Goal: Communication & Community: Share content

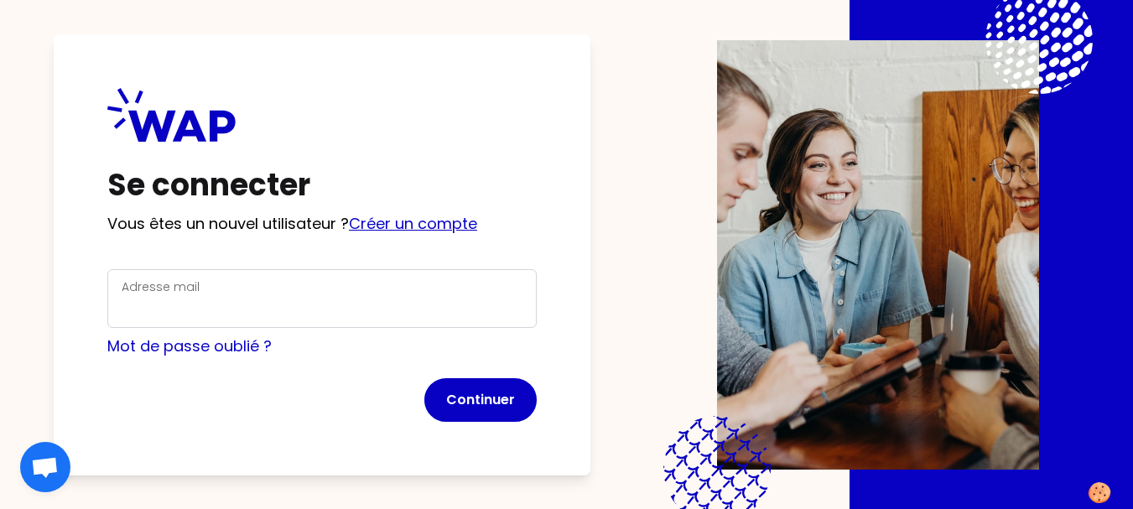
click at [436, 222] on link "Créer un compte" at bounding box center [413, 223] width 128 height 21
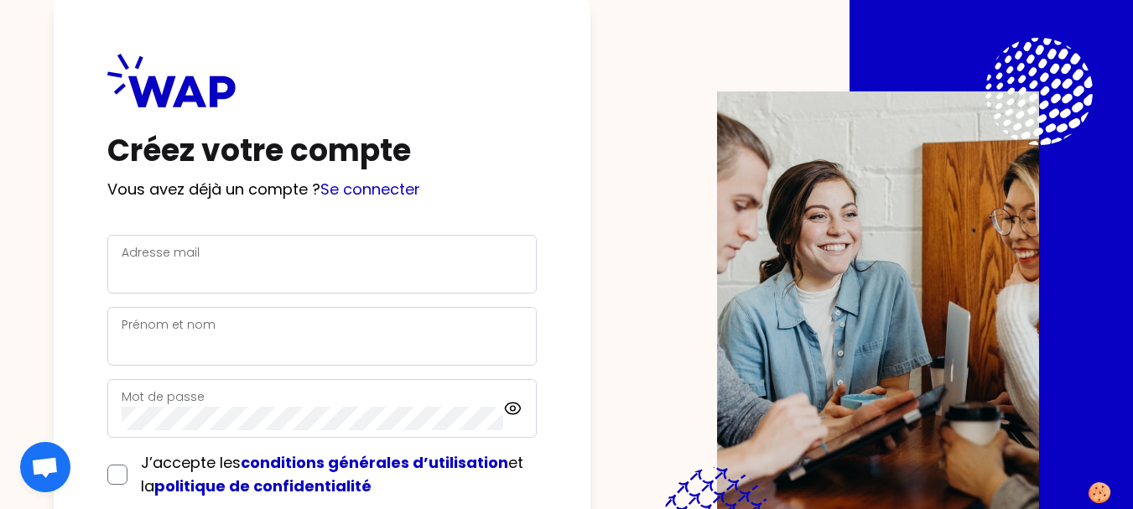
click at [342, 256] on div "Adresse mail" at bounding box center [322, 264] width 401 height 44
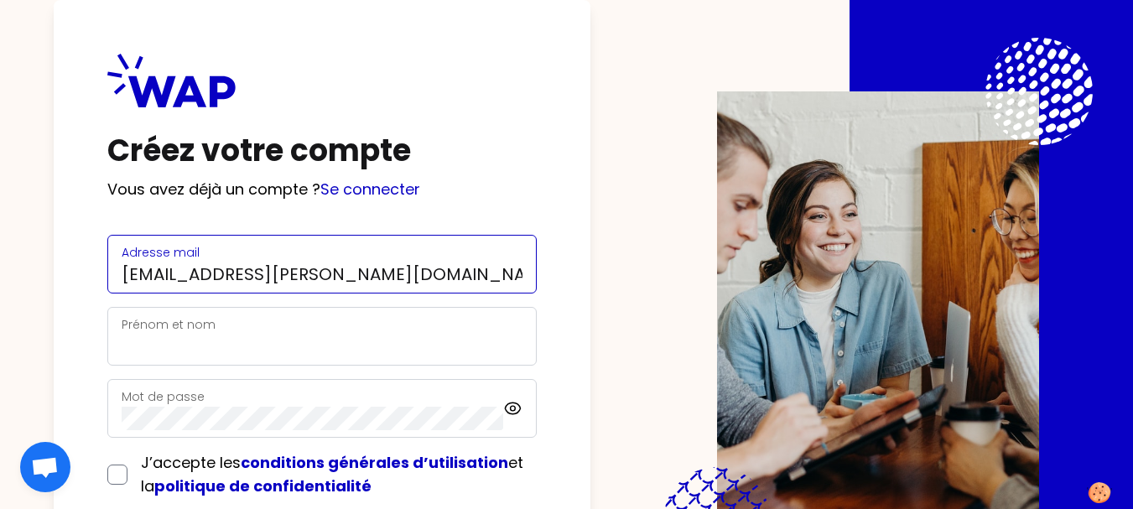
type input "lea.aubin@univ-rennes2.fr"
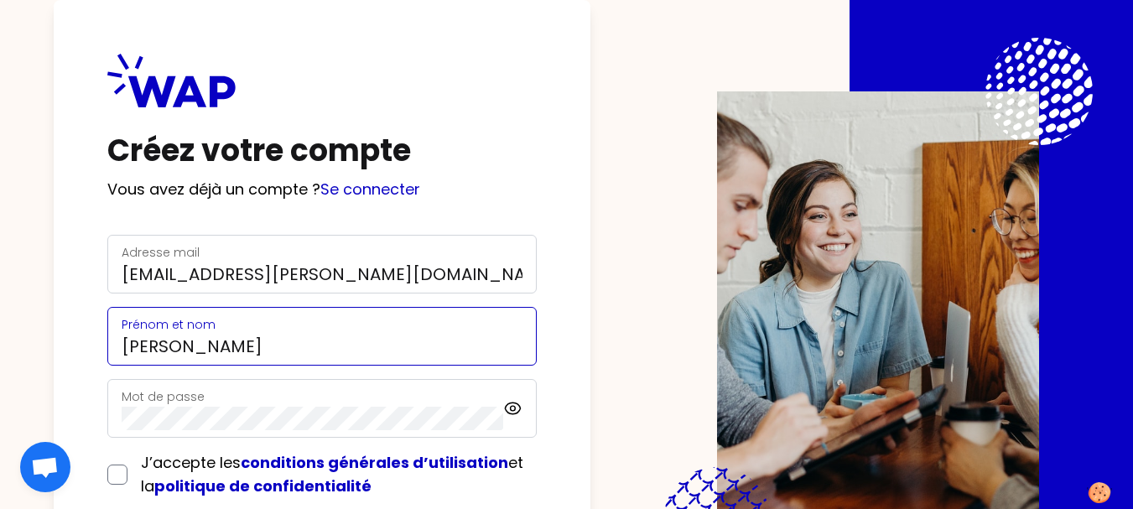
type input "Léa AUBIN"
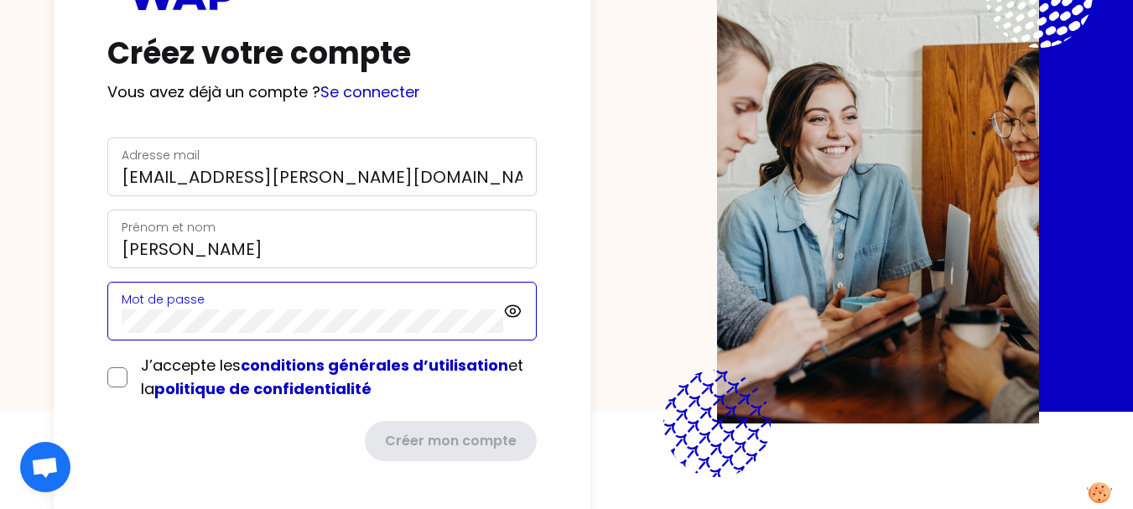
scroll to position [98, 0]
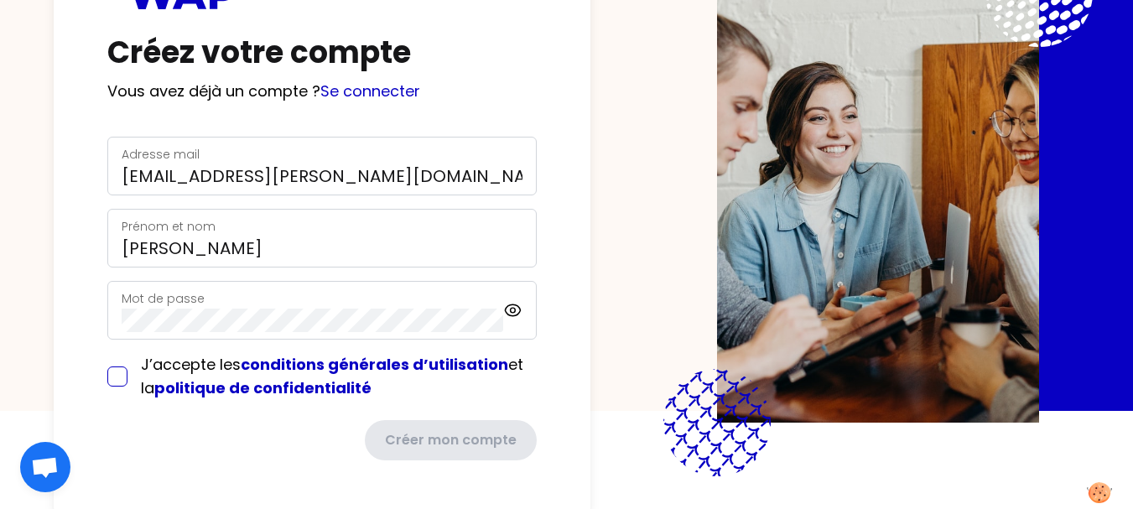
click at [117, 379] on input "checkbox" at bounding box center [117, 376] width 20 height 20
checkbox input "true"
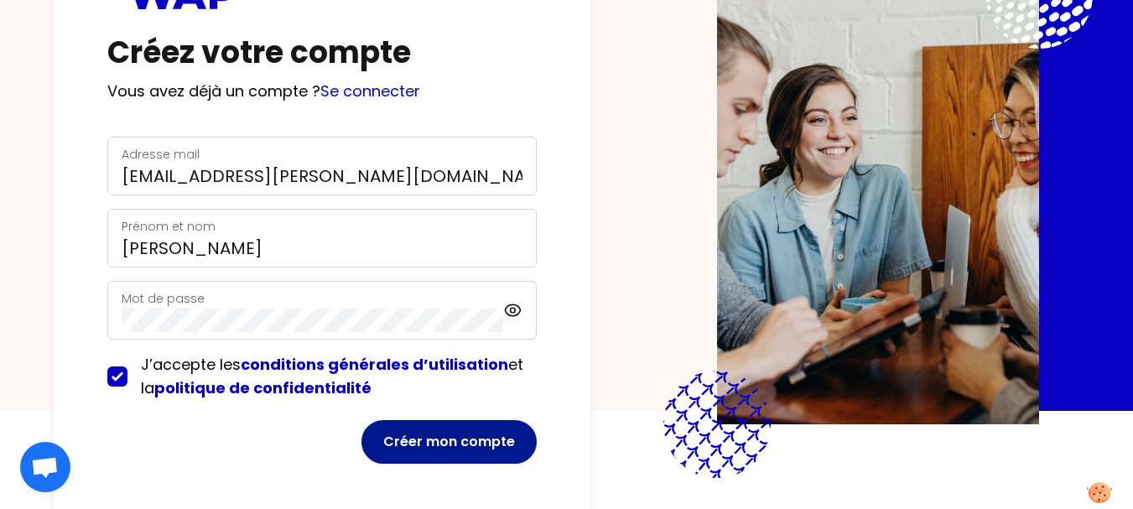
click at [461, 432] on button "Créer mon compte" at bounding box center [448, 442] width 175 height 44
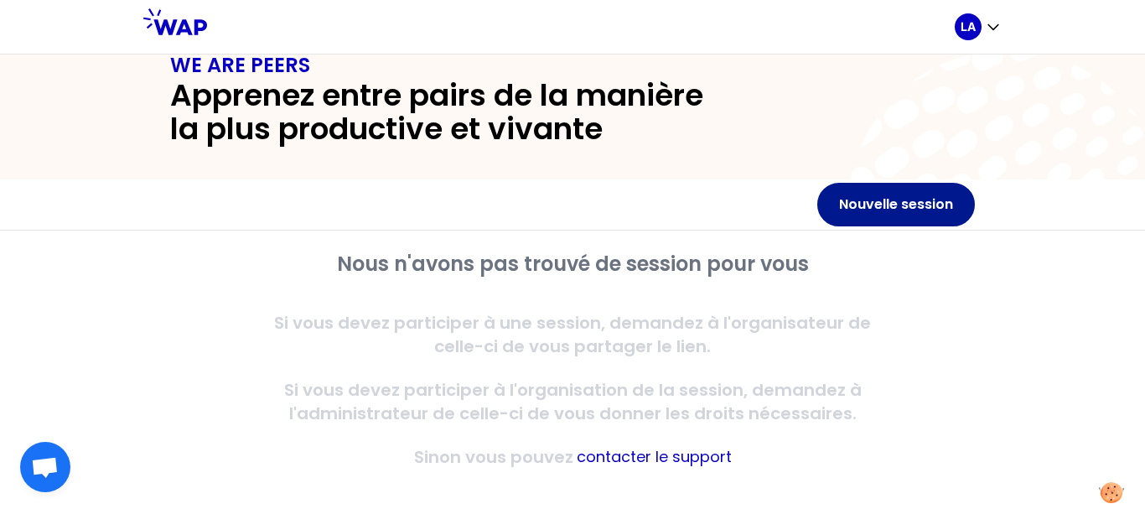
scroll to position [49, 0]
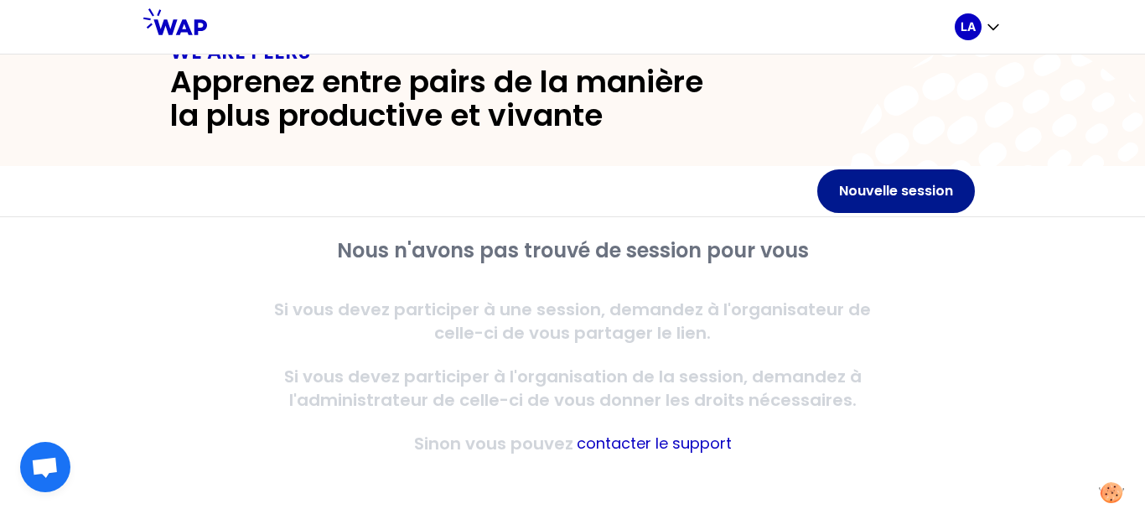
click at [899, 200] on button "Nouvelle session" at bounding box center [897, 191] width 158 height 44
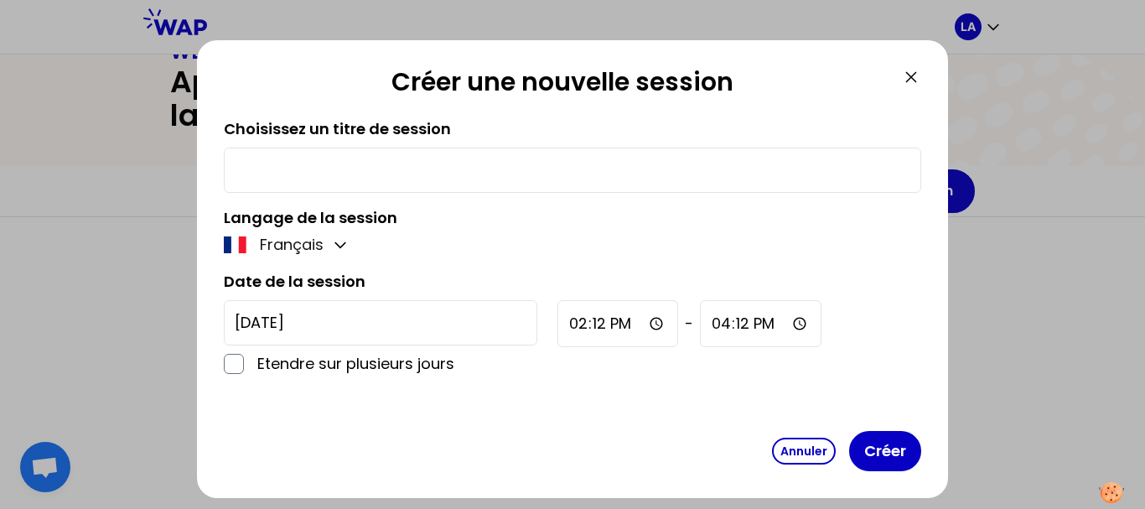
drag, startPoint x: 910, startPoint y: 72, endPoint x: 813, endPoint y: -84, distance: 183.8
click at [813, 0] on html "LA WE ARE PEERS Apprenez entre pairs de la manière la plus productive et vivant…" at bounding box center [572, 254] width 1145 height 509
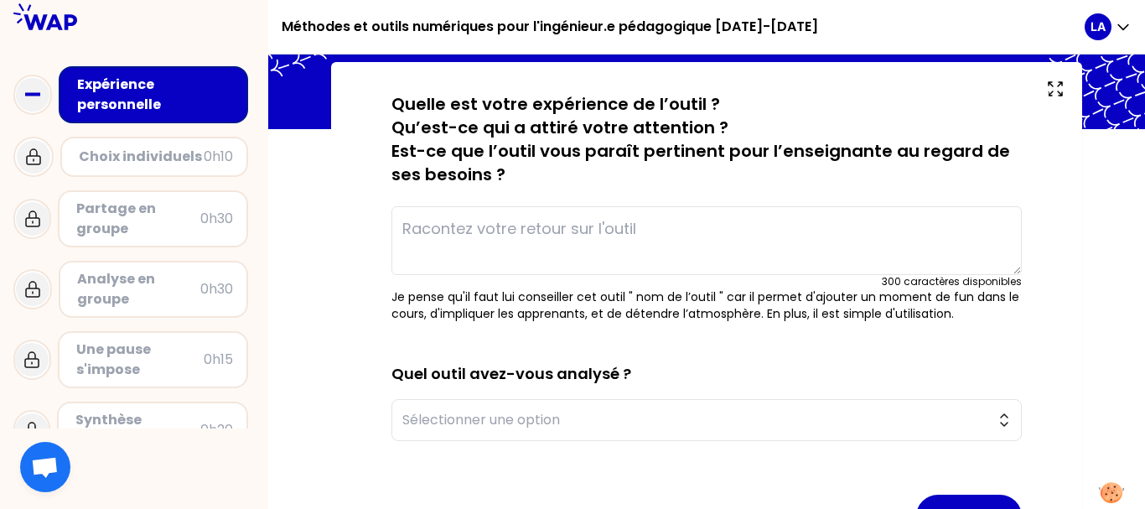
scroll to position [117, 0]
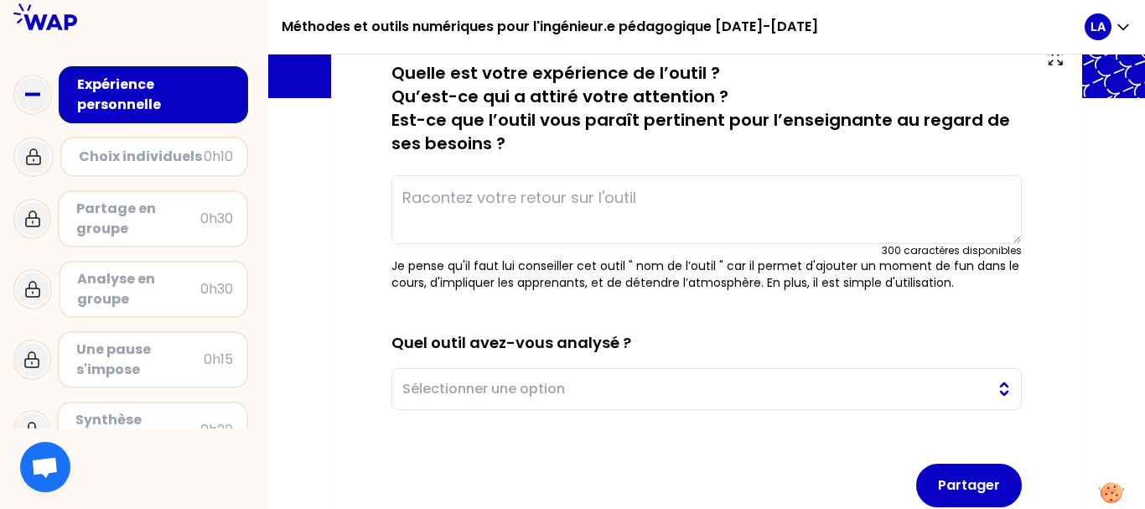
click at [720, 385] on span "Sélectionner une option" at bounding box center [695, 389] width 585 height 20
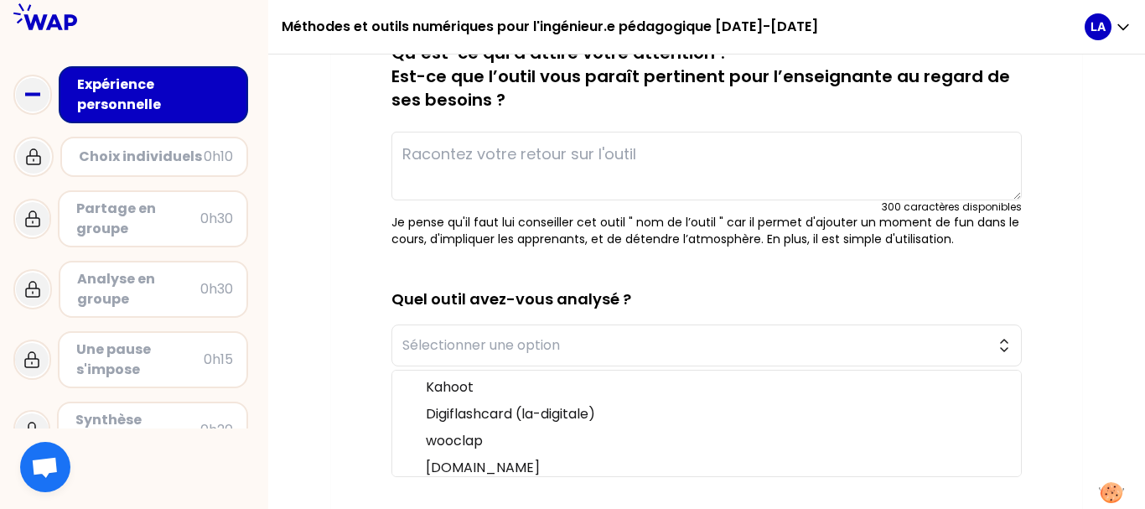
scroll to position [39, 0]
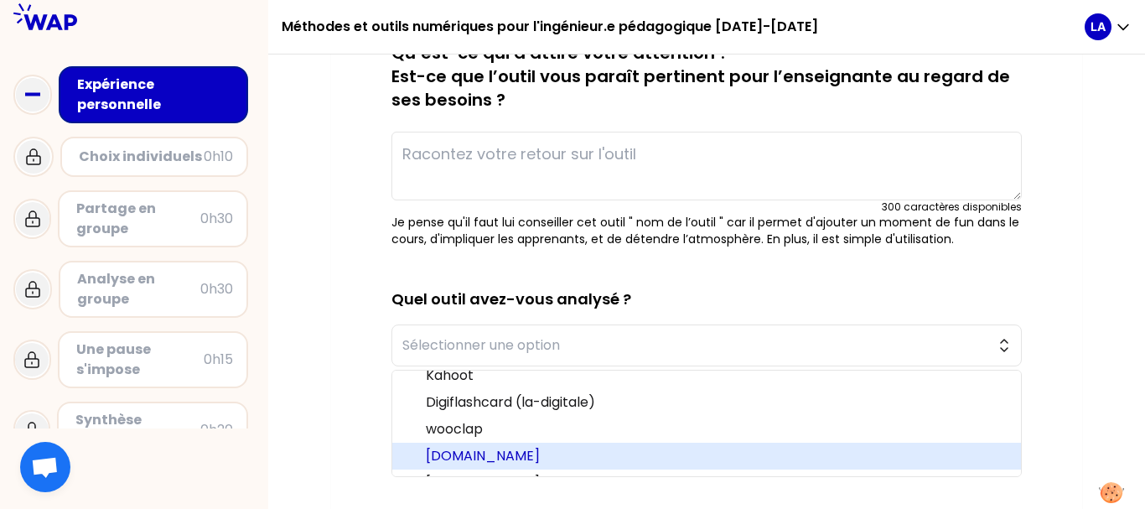
click at [925, 460] on span "[DOMAIN_NAME]" at bounding box center [717, 456] width 582 height 20
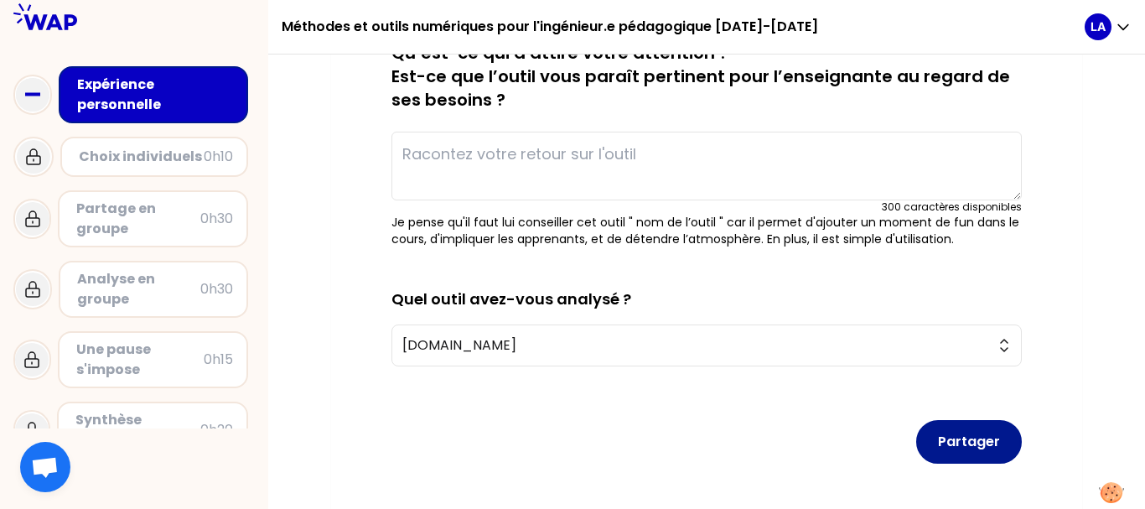
click at [990, 434] on button "Partager" at bounding box center [970, 442] width 106 height 44
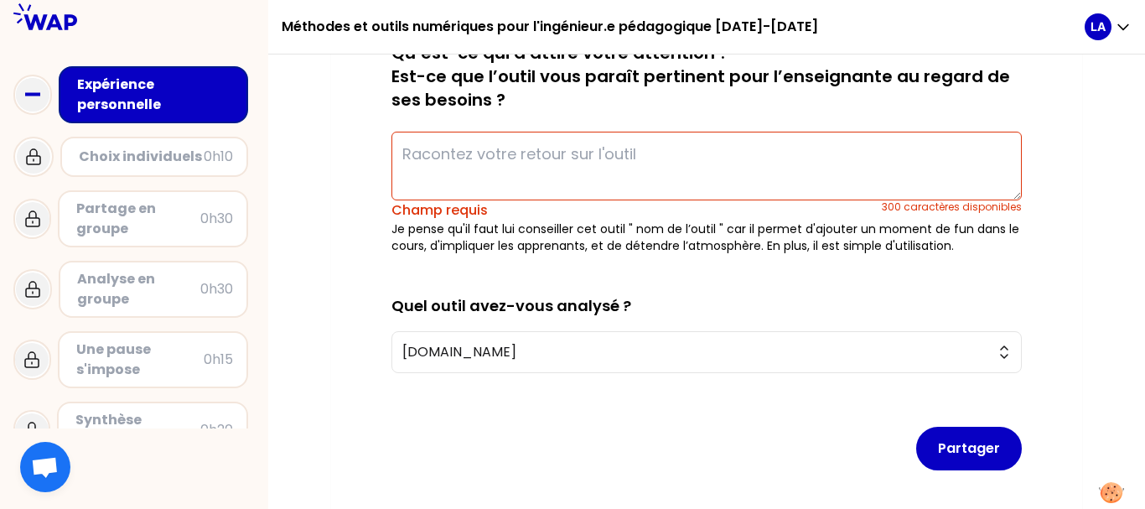
click at [725, 161] on textarea at bounding box center [707, 166] width 631 height 69
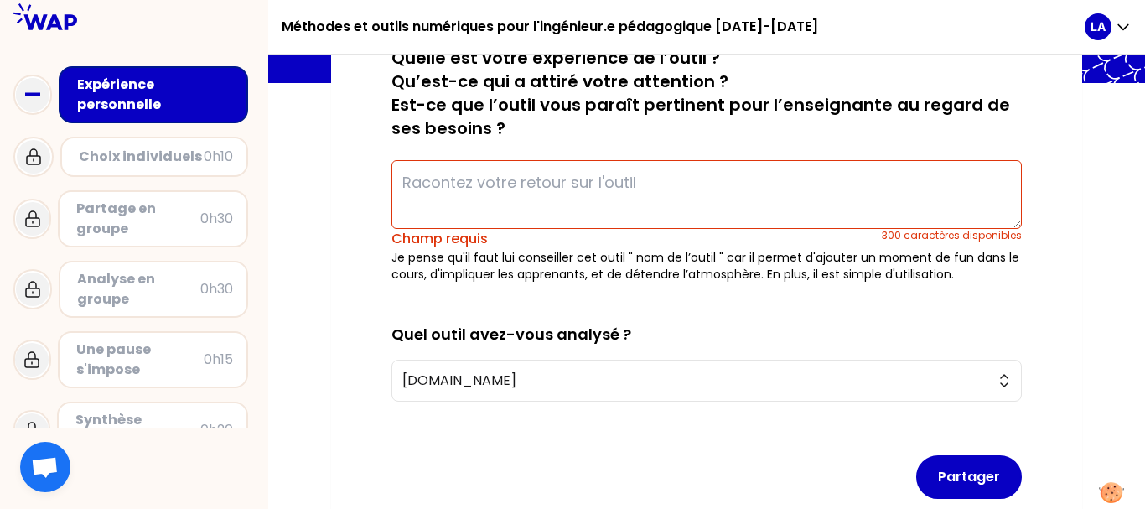
scroll to position [157, 0]
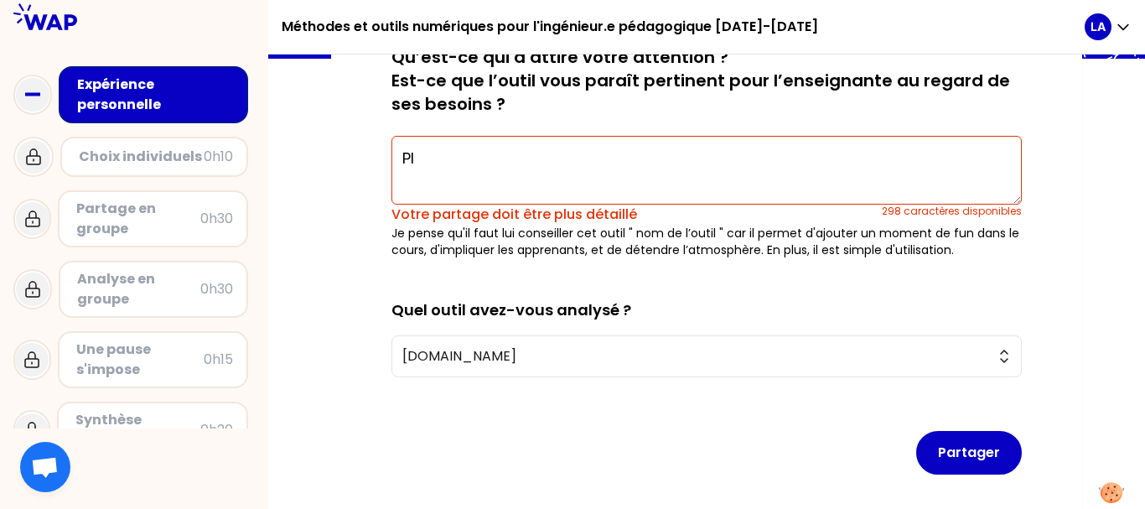
type textarea "P"
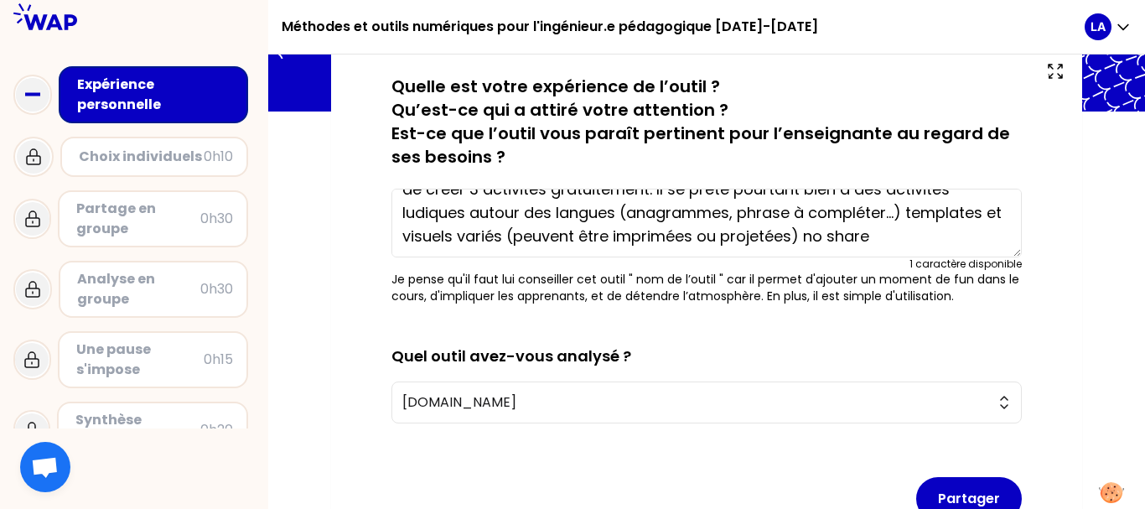
scroll to position [47, 0]
click at [704, 231] on textarea "Outils interactif et simple d'utilisation (création) mais il est seulement poss…" at bounding box center [707, 223] width 631 height 69
click at [797, 236] on textarea "Outils interactif et simple d'utilisation (création) mais il est seulement poss…" at bounding box center [707, 223] width 631 height 69
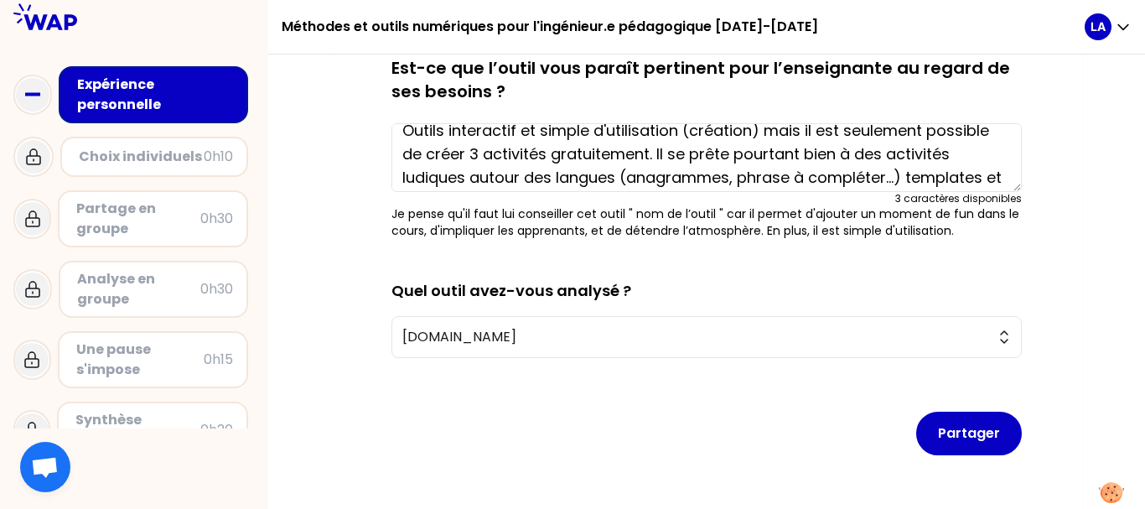
scroll to position [0, 0]
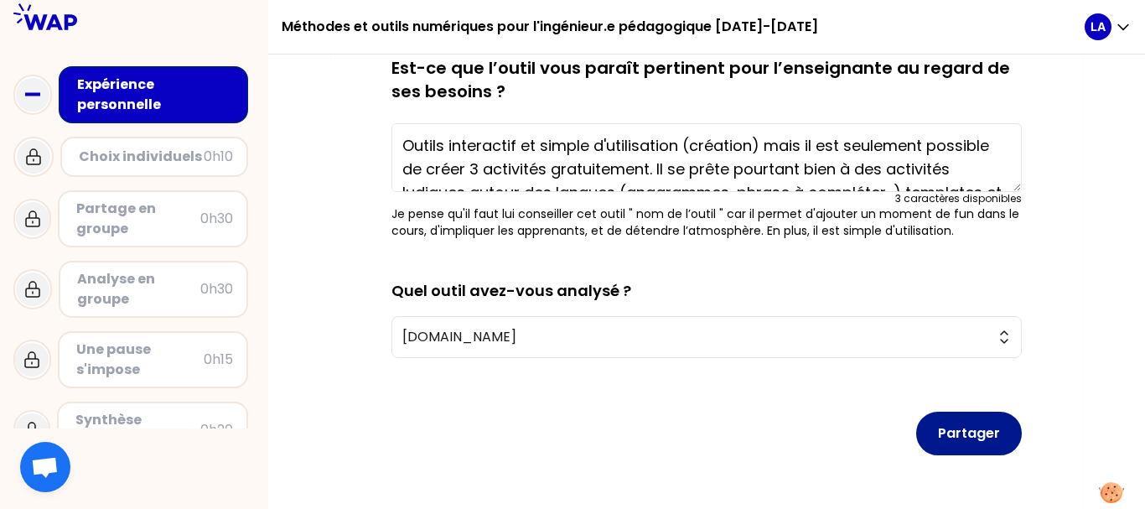
type textarea "Outils interactif et simple d'utilisation (création) mais il est seulement poss…"
click at [973, 440] on button "Partager" at bounding box center [970, 434] width 106 height 44
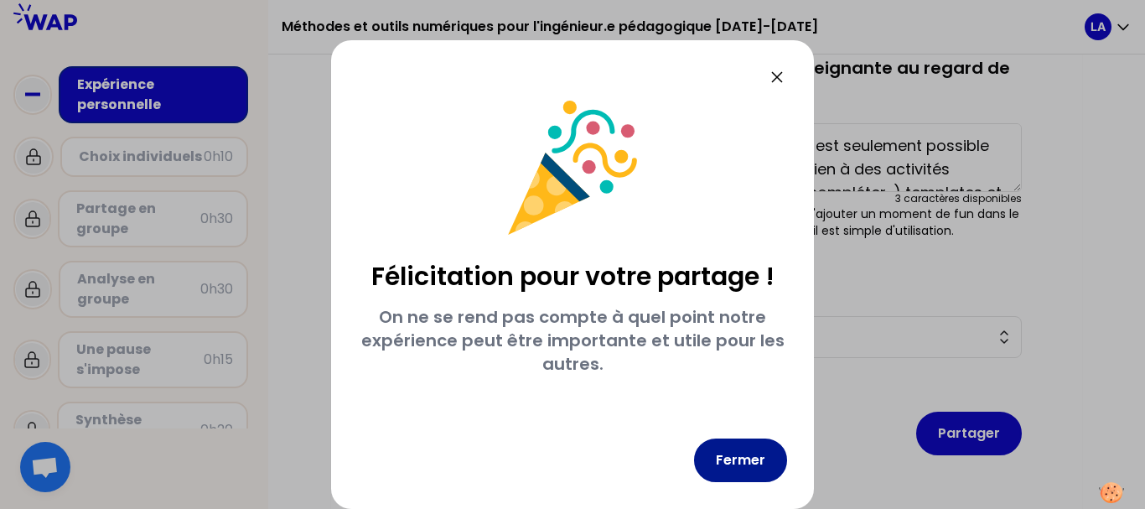
click at [727, 473] on button "Fermer" at bounding box center [740, 461] width 93 height 44
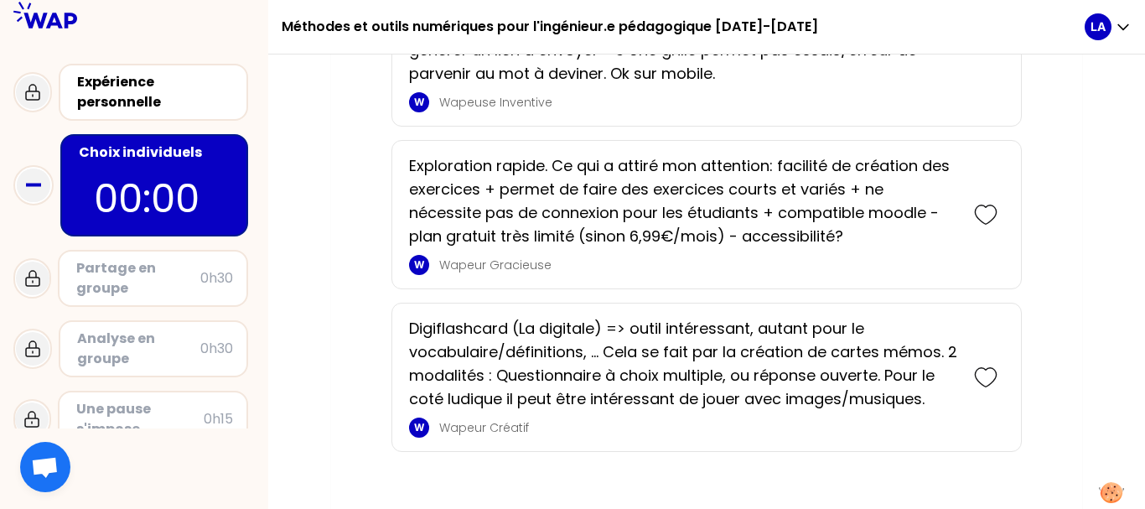
scroll to position [1824, 0]
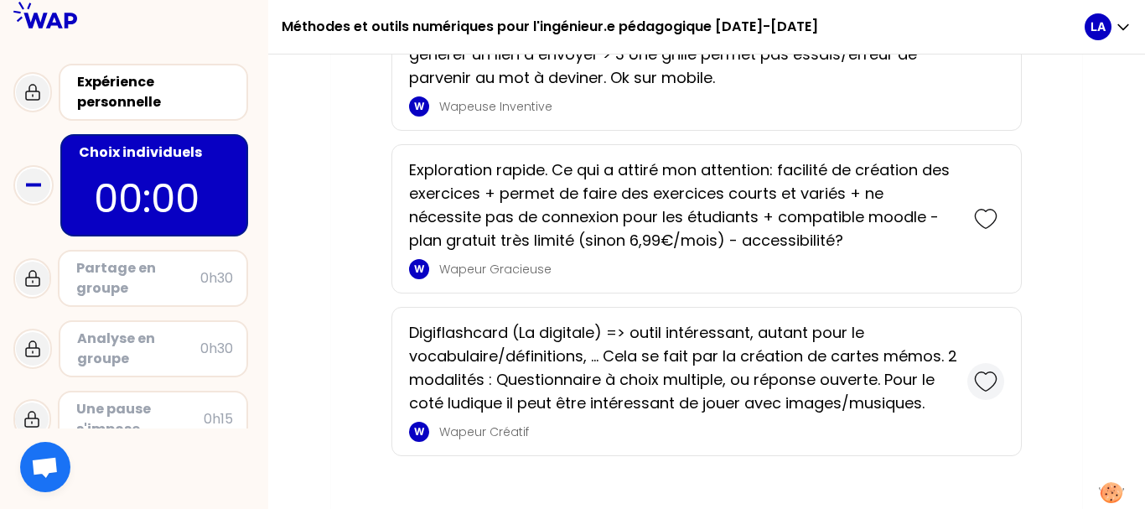
click at [991, 384] on icon at bounding box center [985, 381] width 23 height 23
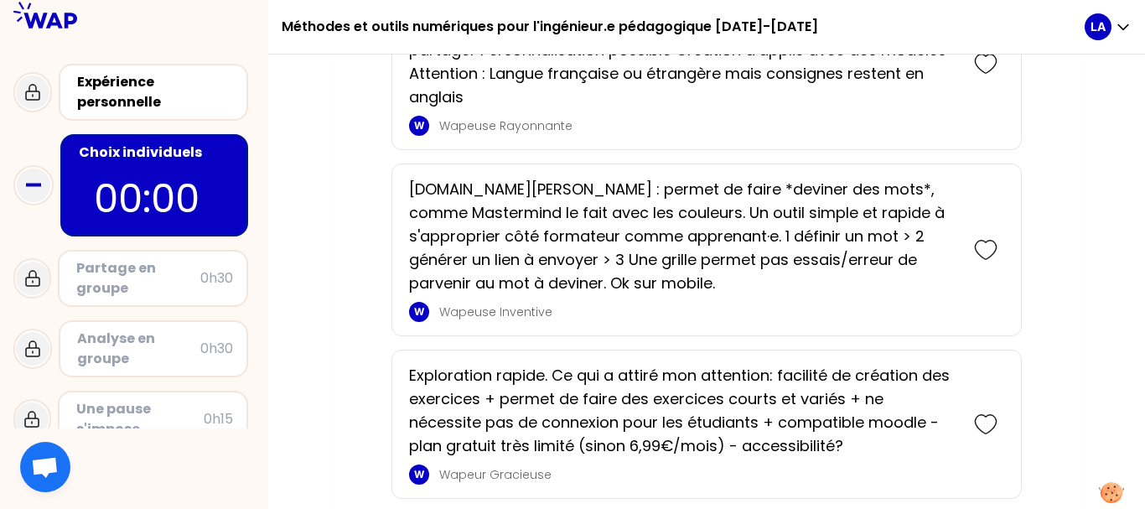
scroll to position [1608, 0]
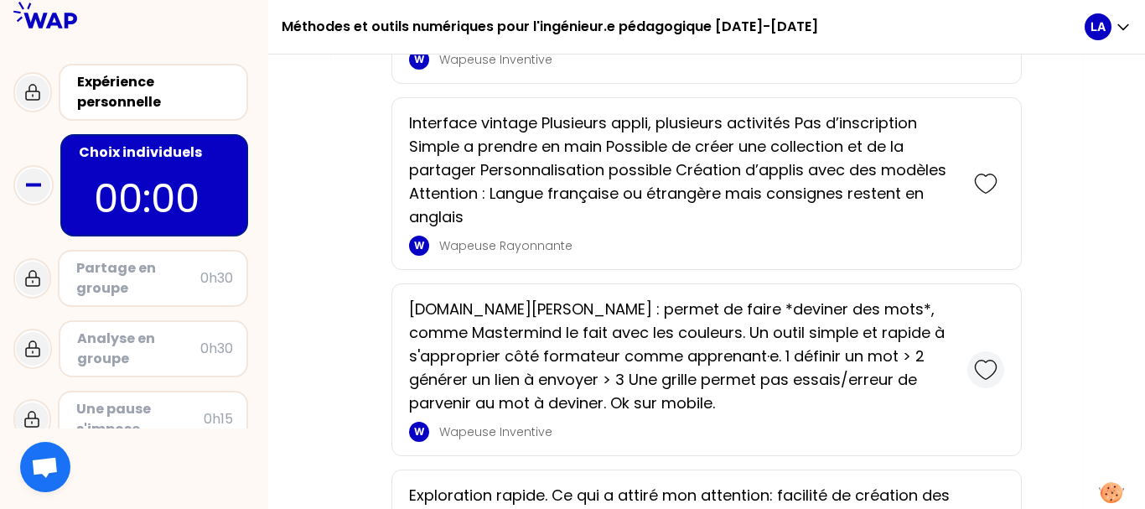
click at [990, 373] on icon at bounding box center [985, 369] width 23 height 23
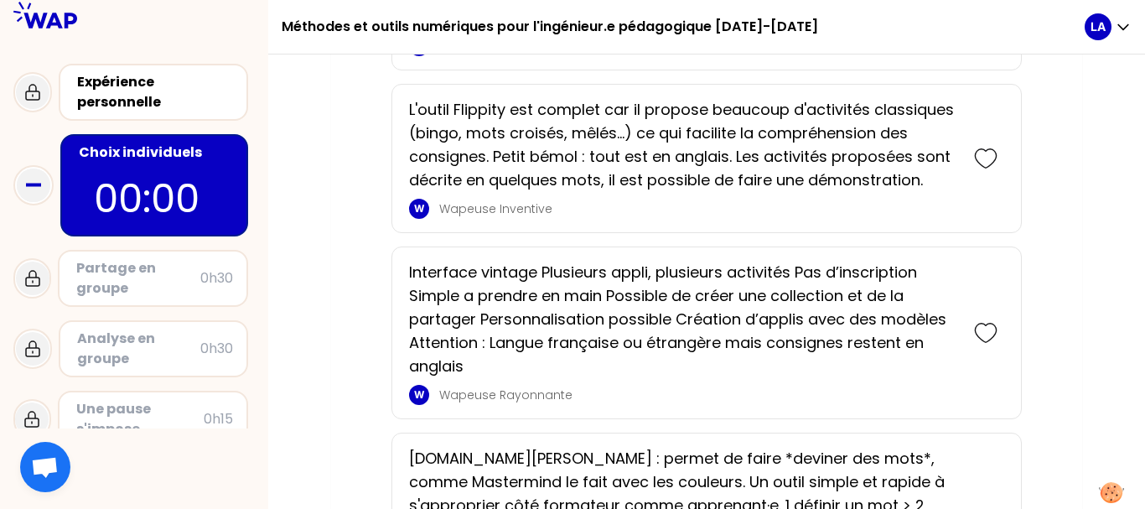
scroll to position [1625, 0]
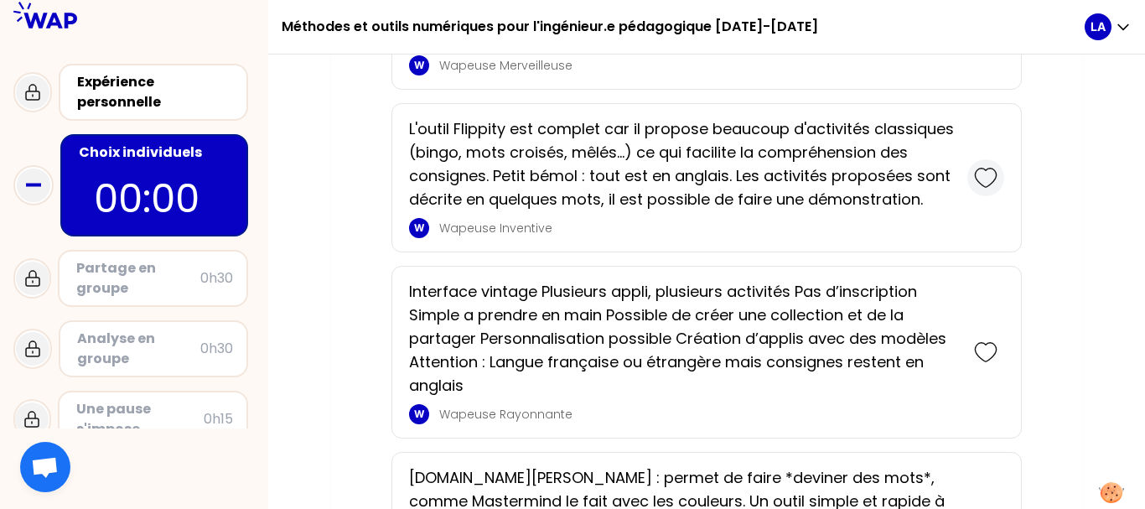
click at [984, 185] on icon at bounding box center [985, 178] width 21 height 18
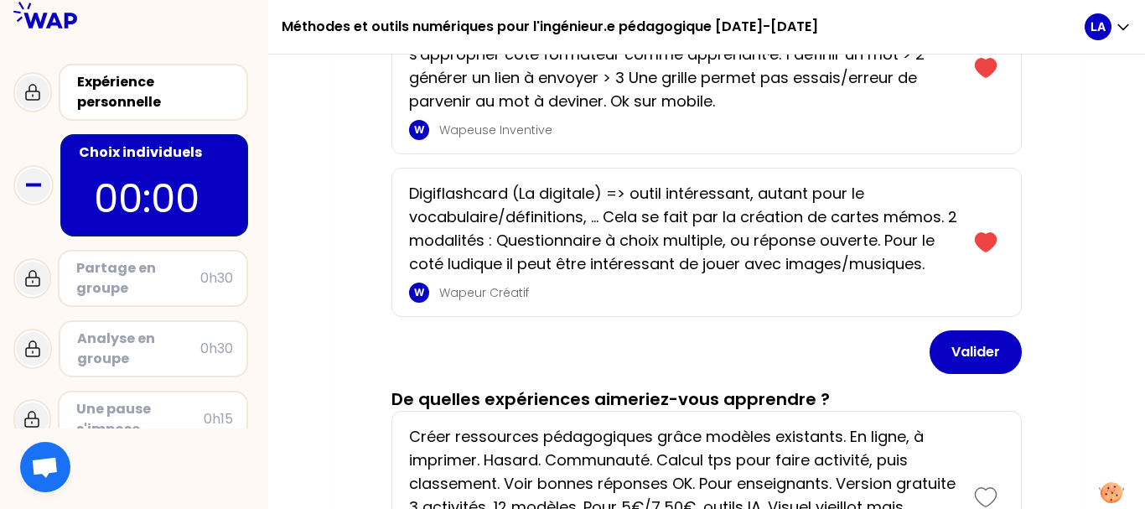
scroll to position [418, 0]
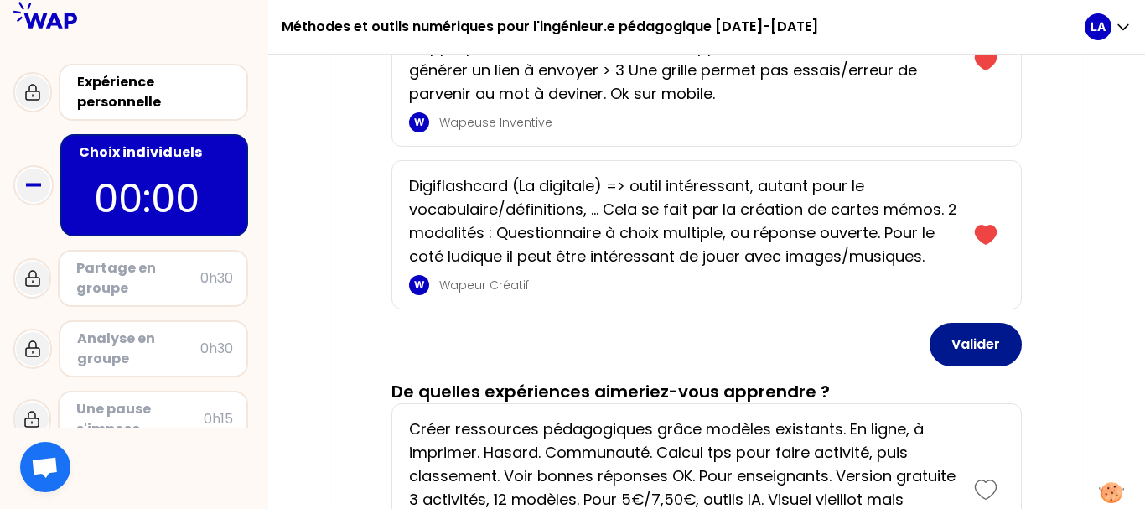
click at [988, 340] on button "Valider" at bounding box center [976, 345] width 92 height 44
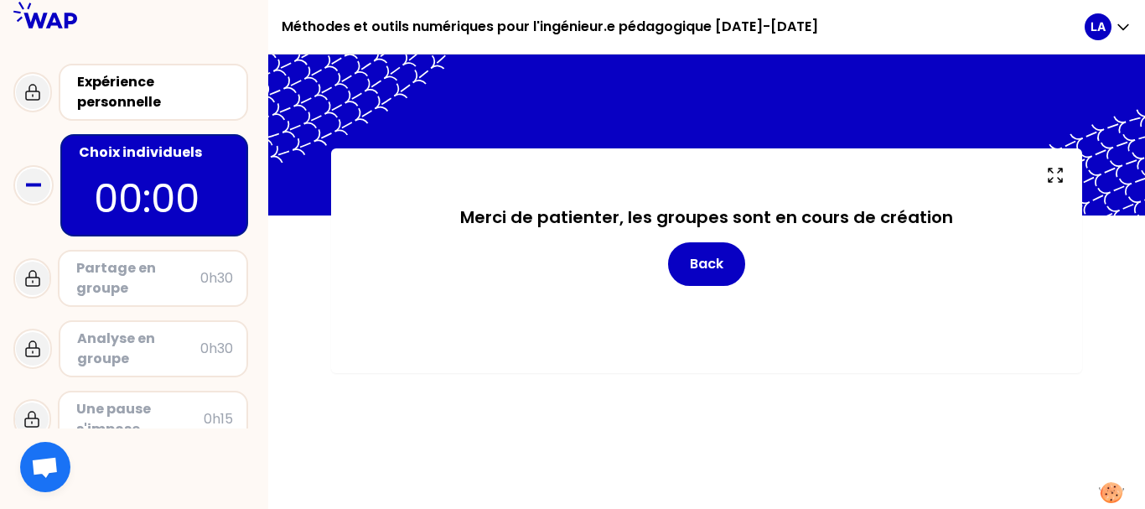
scroll to position [0, 0]
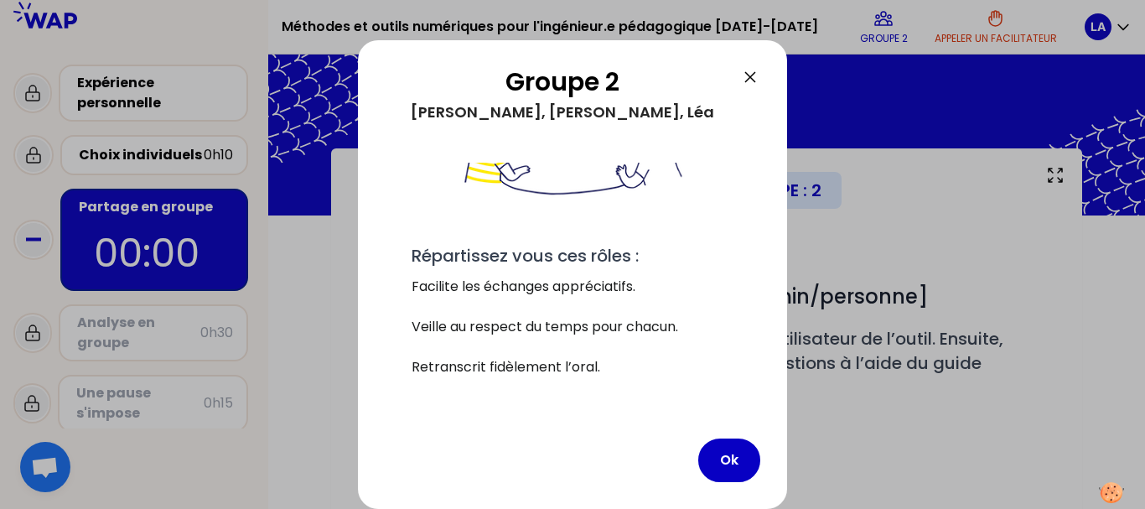
scroll to position [208, 0]
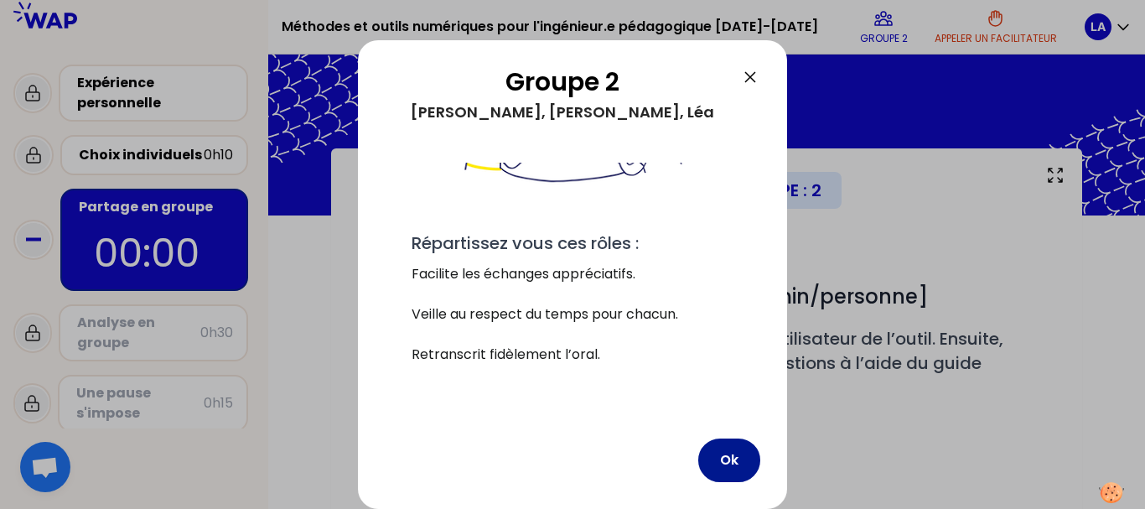
click at [727, 467] on button "Ok" at bounding box center [730, 461] width 62 height 44
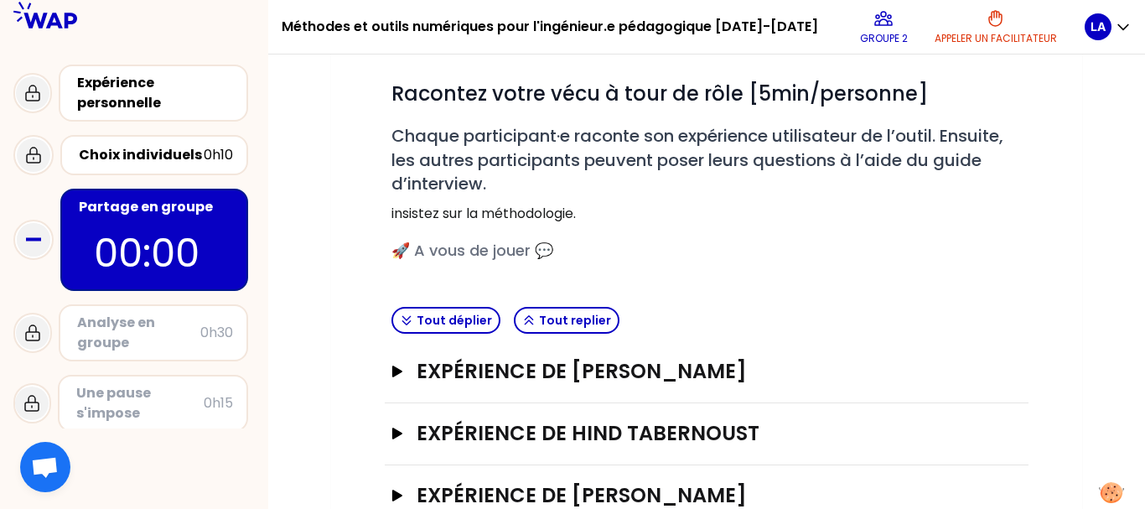
scroll to position [317, 0]
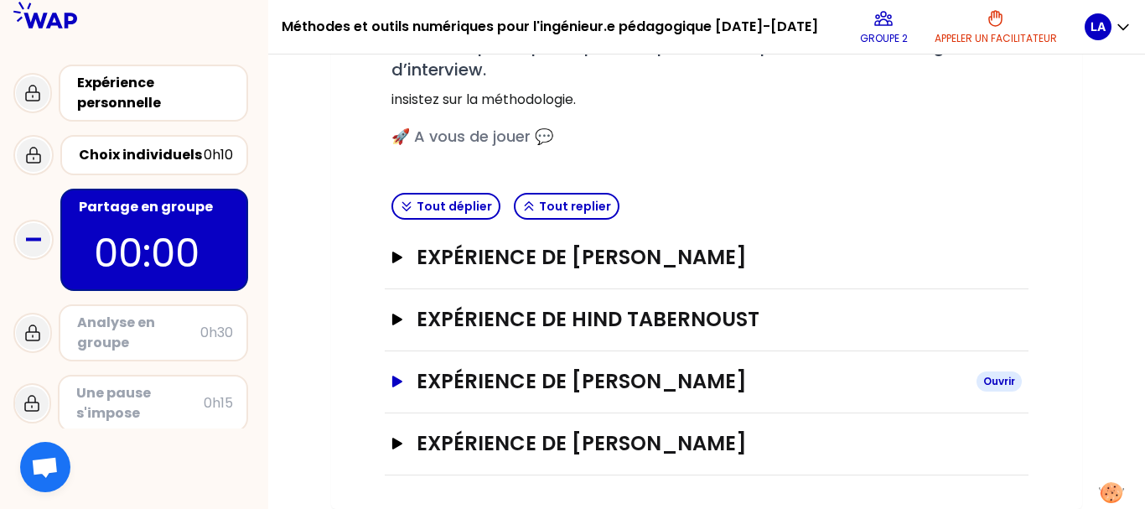
click at [647, 389] on h3 "Expérience de [PERSON_NAME]" at bounding box center [690, 381] width 547 height 27
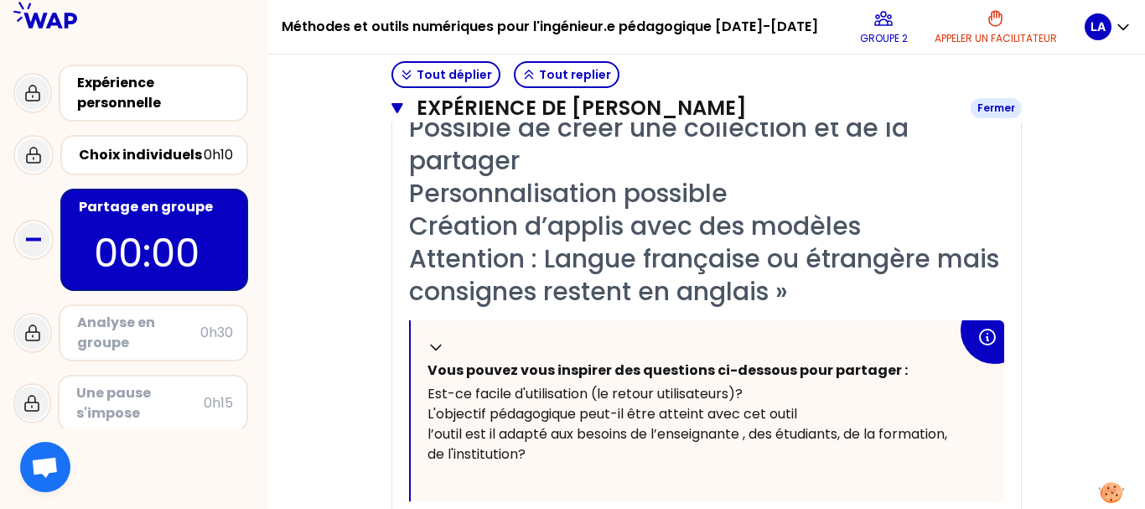
scroll to position [806, 0]
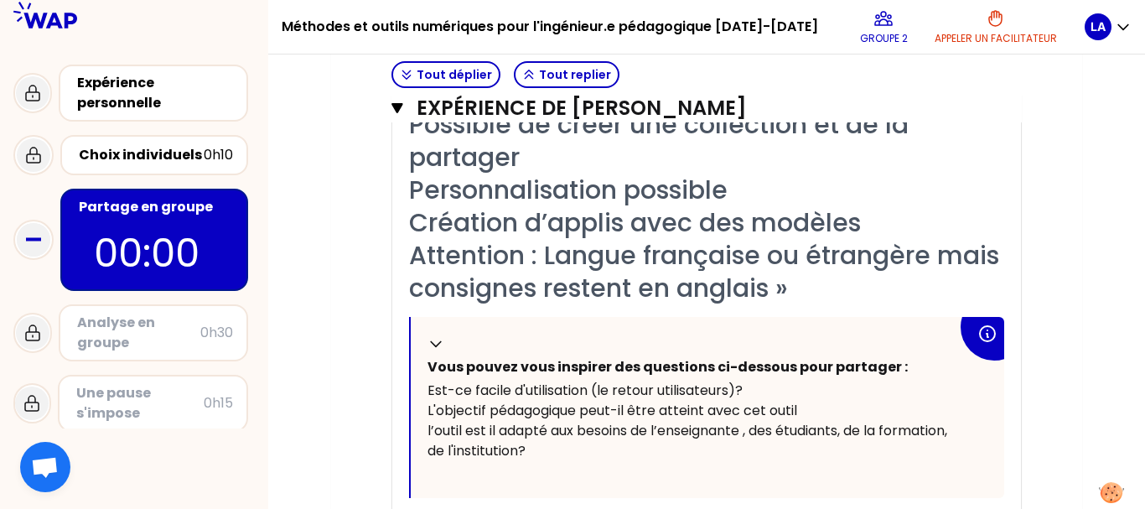
click at [886, 294] on div "« Interface vintage Plusieurs appli, plusieurs activités Pas d’inscription Simp…" at bounding box center [706, 140] width 595 height 327
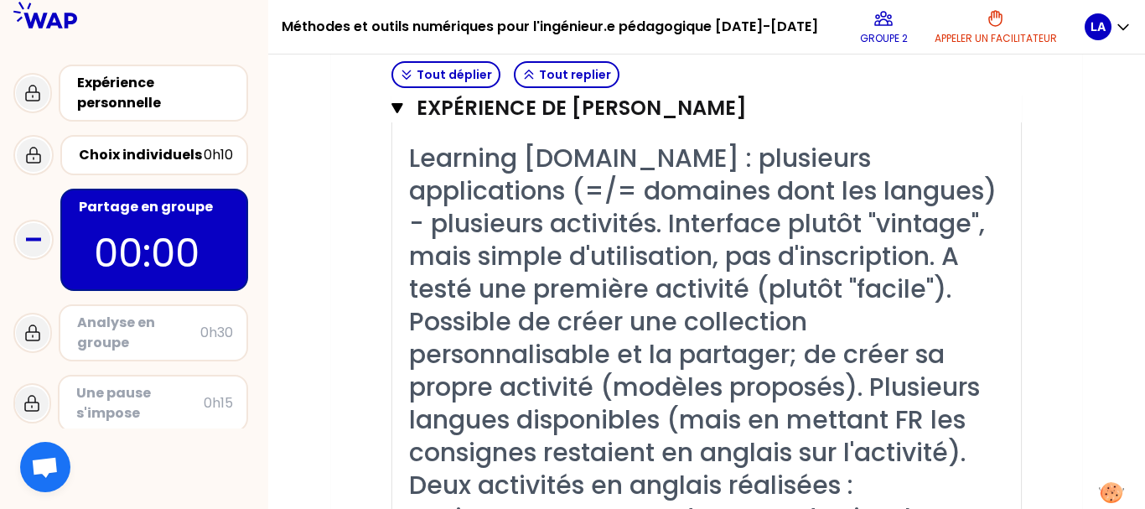
scroll to position [990, 0]
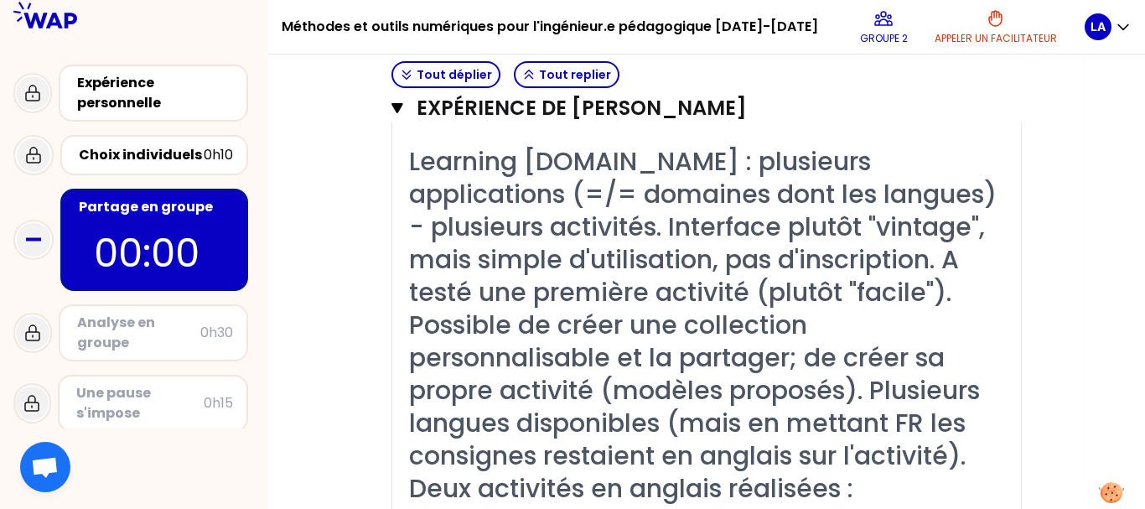
click at [512, 234] on span "Learning [DOMAIN_NAME] : plusieurs applications (=/= domaines dont les langues)…" at bounding box center [706, 390] width 595 height 494
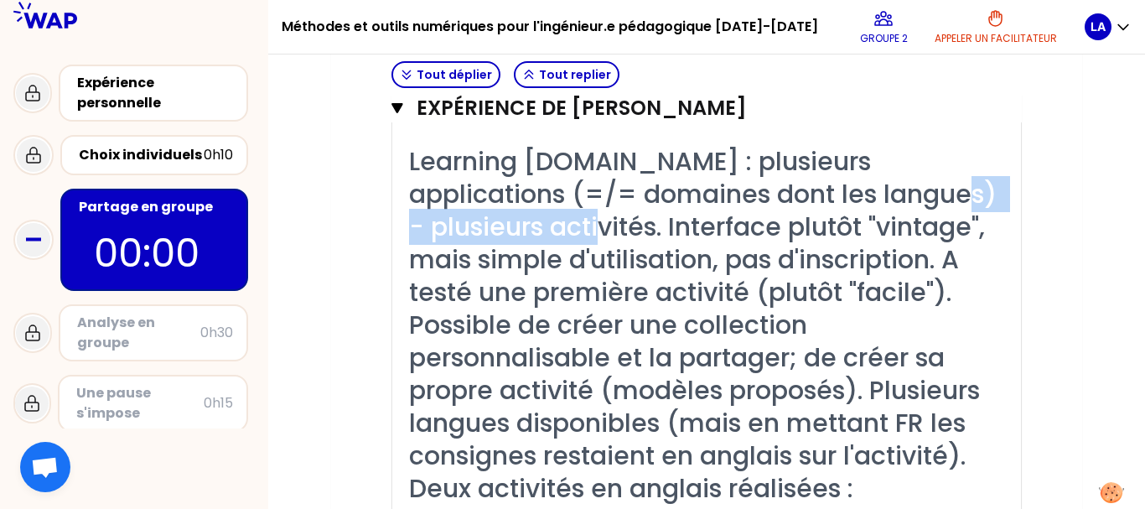
drag, startPoint x: 512, startPoint y: 234, endPoint x: 865, endPoint y: 198, distance: 354.0
click at [865, 198] on span "Learning [DOMAIN_NAME] : plusieurs applications (=/= domaines dont les langues)…" at bounding box center [706, 390] width 595 height 494
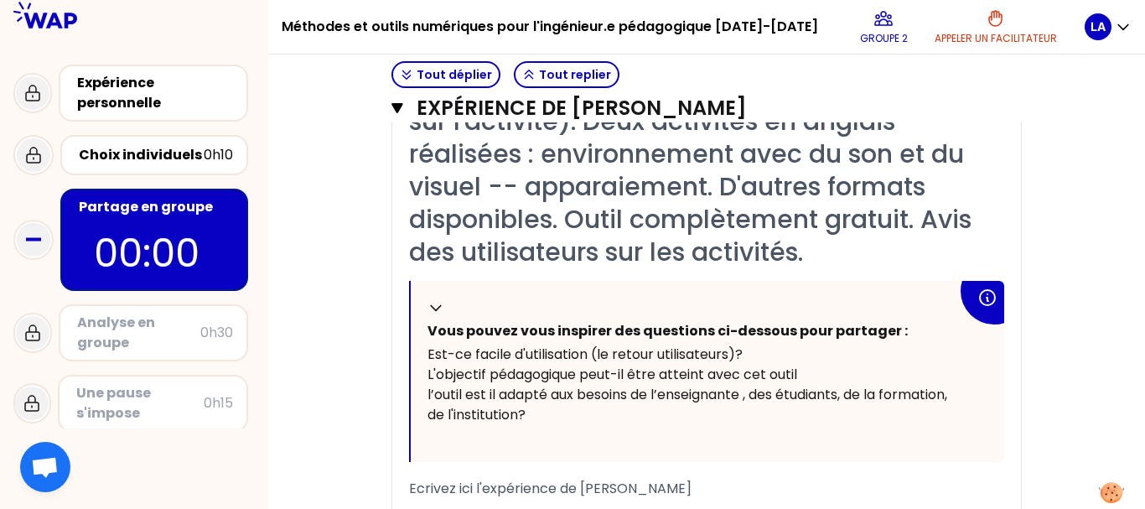
scroll to position [1363, 0]
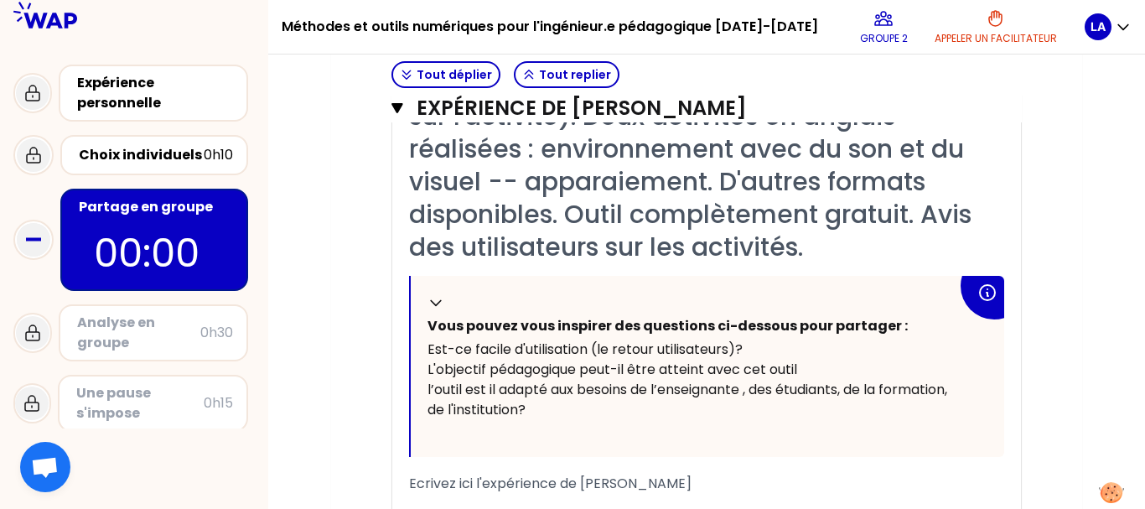
click at [818, 245] on div "Learning [DOMAIN_NAME] : plusieurs applications (=/= domaines dont les langues)…" at bounding box center [706, 18] width 595 height 491
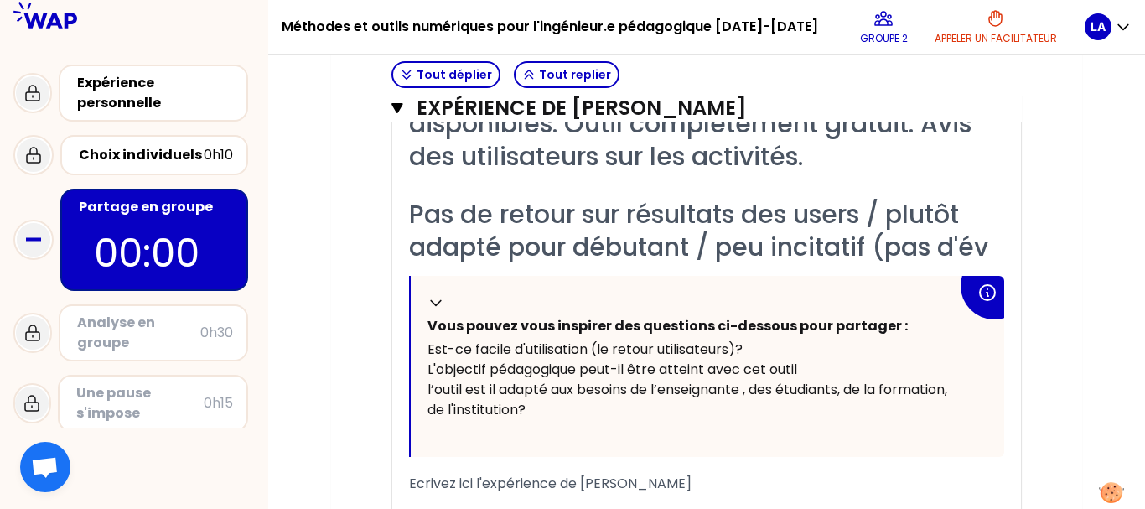
scroll to position [1486, 0]
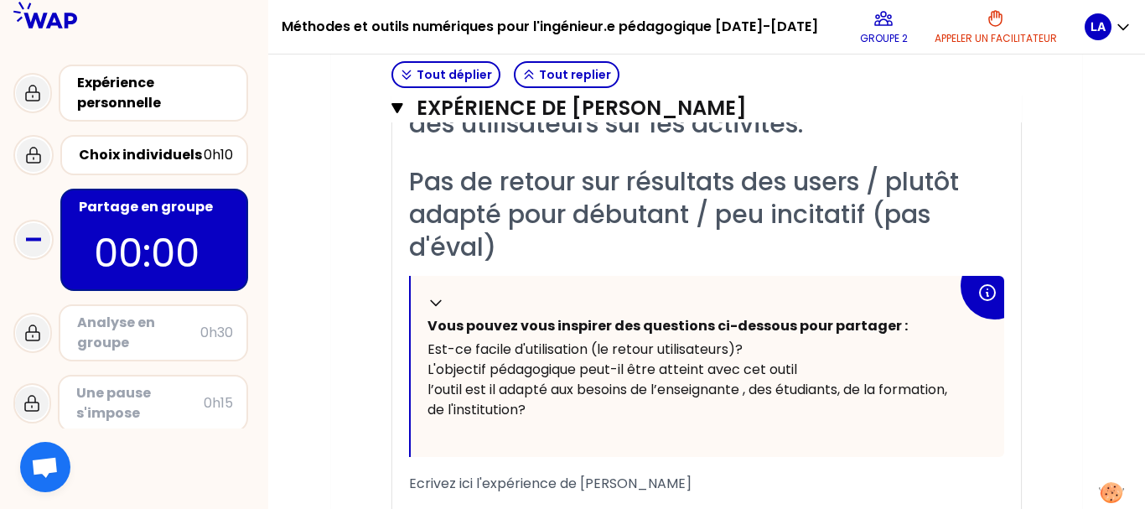
click at [766, 216] on span "Pas de retour sur résultats des users / plutôt adapté pour débutant / peu incit…" at bounding box center [687, 214] width 557 height 101
click at [896, 219] on span "Pas de retour sur résultats des users / plutôt adapté pour débutant / assez inc…" at bounding box center [687, 214] width 557 height 101
click at [759, 238] on div "Pas de retour sur résultats des users / plutôt adapté pour débutant / assez inc…" at bounding box center [706, 214] width 595 height 98
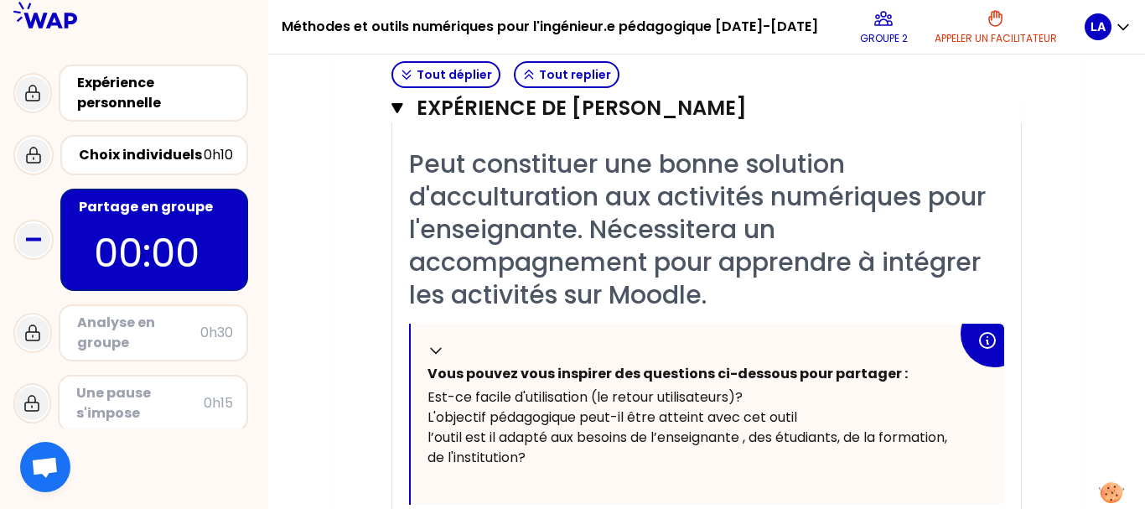
scroll to position [1632, 0]
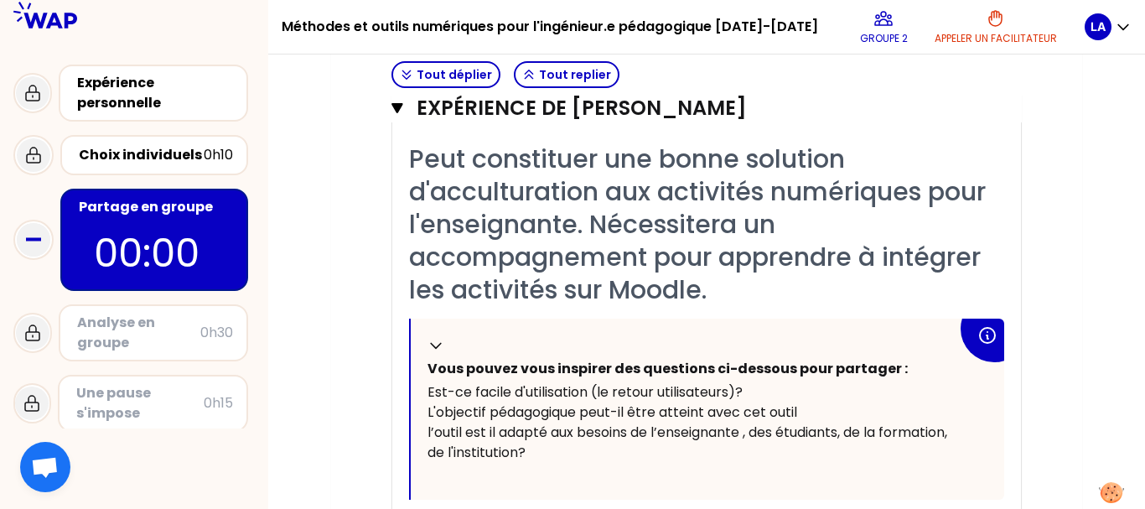
click at [734, 288] on div "Peut constituer une bonne solution d'acculturation aux activités numériques pou…" at bounding box center [706, 225] width 595 height 164
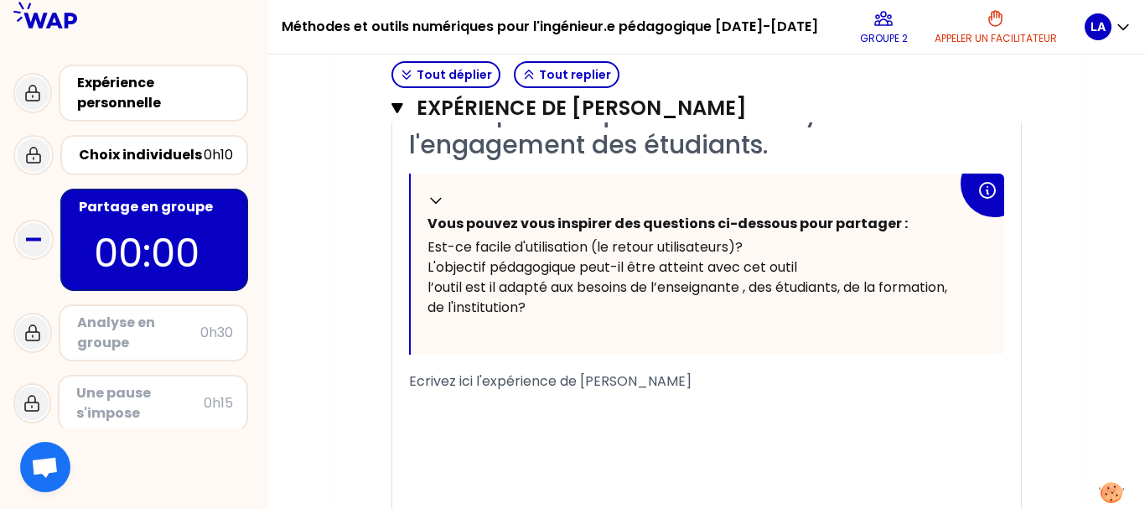
scroll to position [1993, 0]
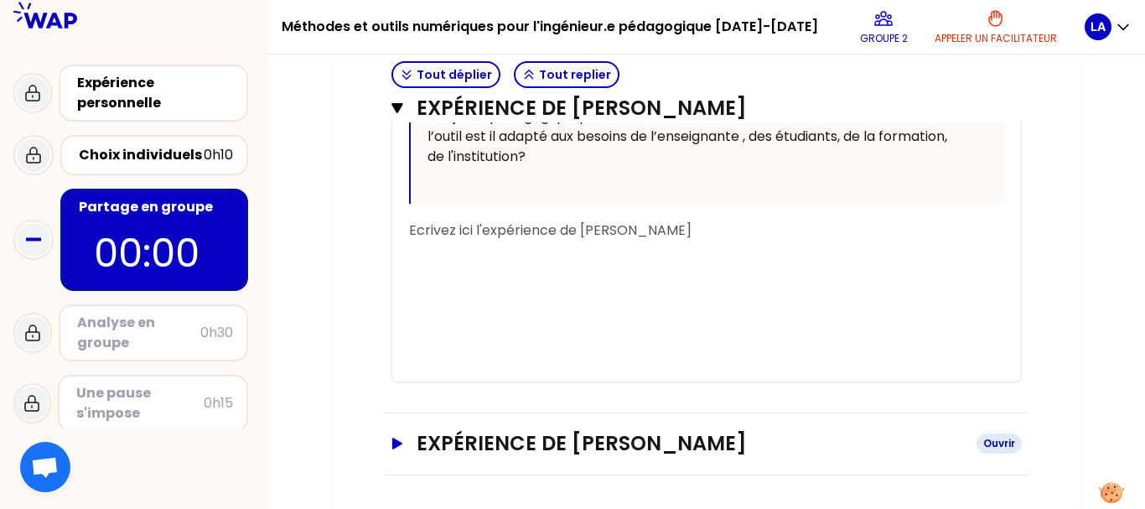
click at [586, 439] on h3 "Expérience de [PERSON_NAME]" at bounding box center [690, 443] width 547 height 27
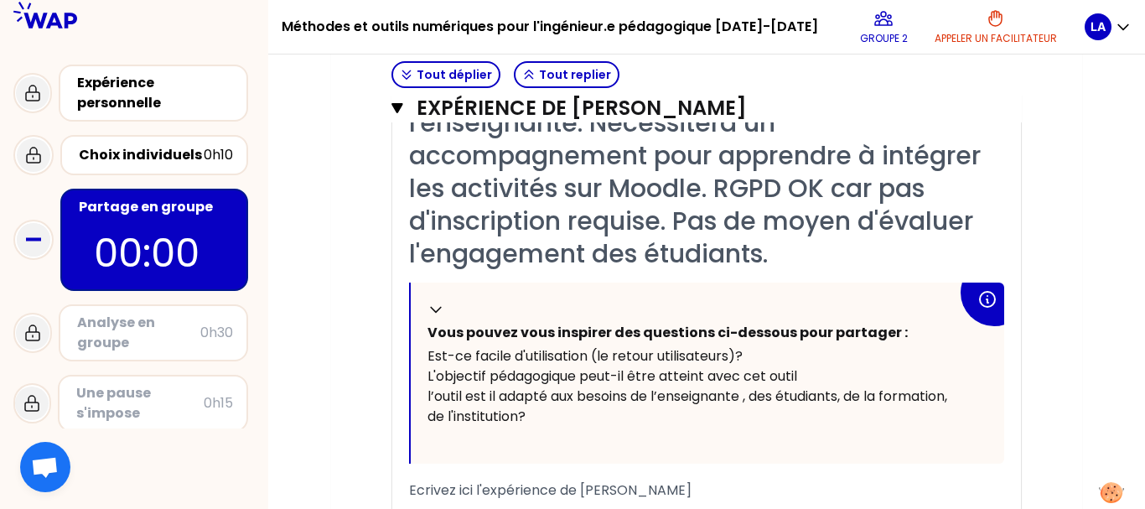
scroll to position [1726, 0]
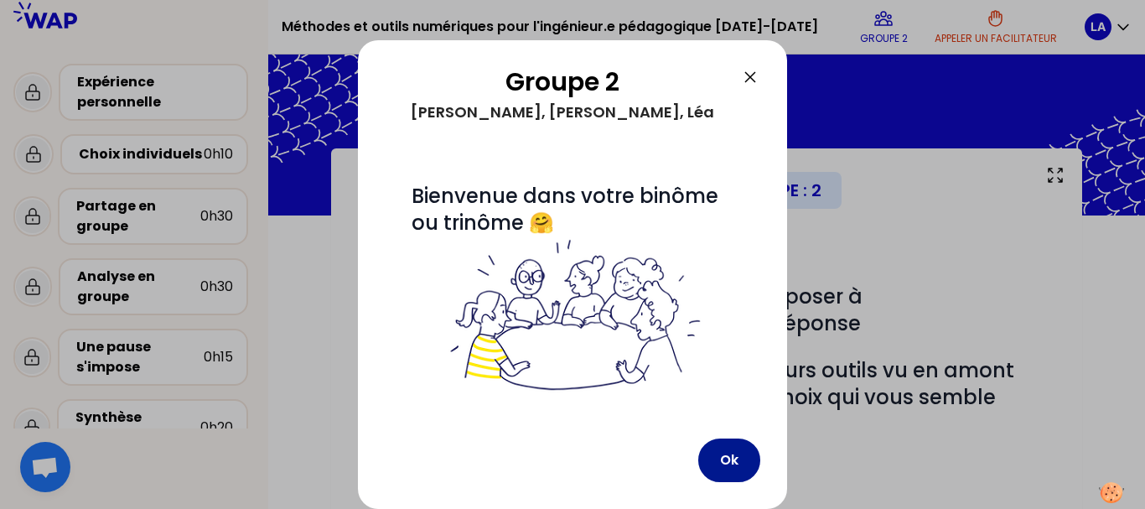
click at [747, 454] on button "Ok" at bounding box center [730, 461] width 62 height 44
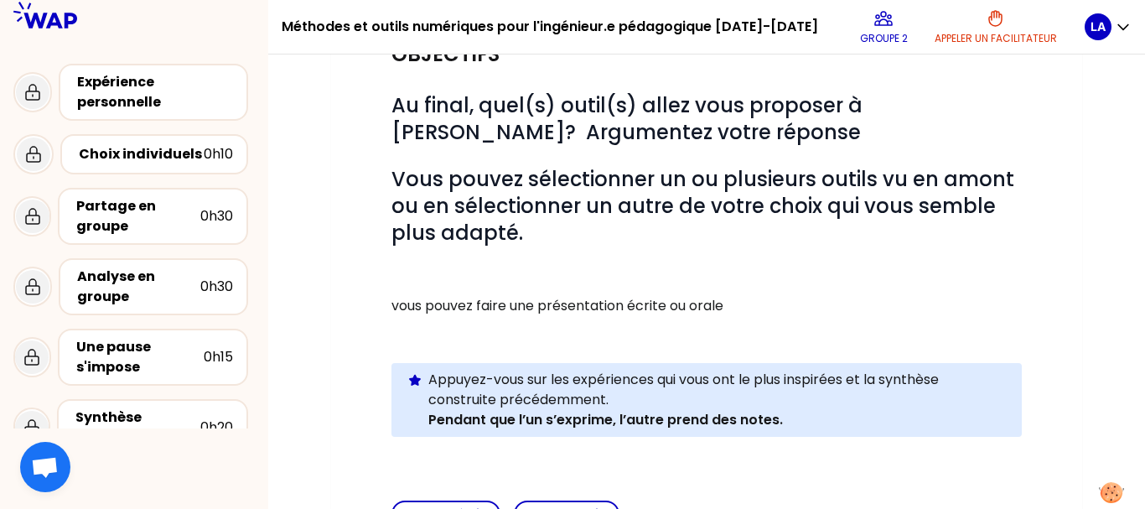
scroll to position [222, 0]
